Goal: Task Accomplishment & Management: Use online tool/utility

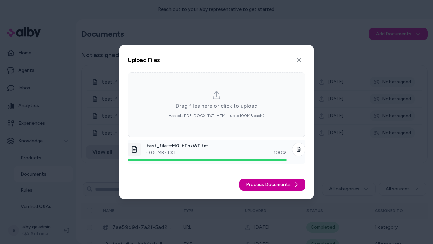
click at [274, 185] on span "Process Documents" at bounding box center [268, 184] width 45 height 7
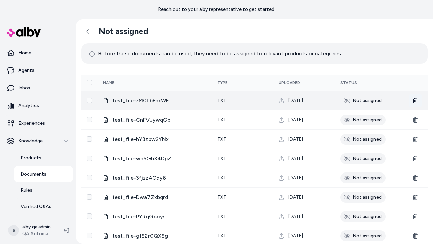
click at [416, 100] on icon at bounding box center [415, 100] width 5 height 5
